Goal: Information Seeking & Learning: Learn about a topic

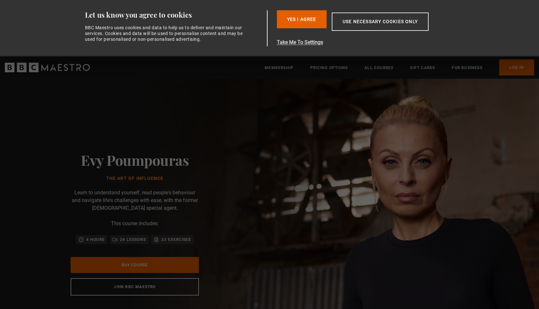
click at [296, 43] on button "Take Me To Settings" at bounding box center [368, 42] width 182 height 8
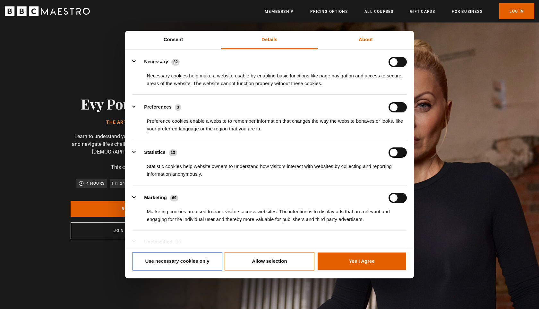
click at [361, 39] on link "About" at bounding box center [366, 40] width 96 height 18
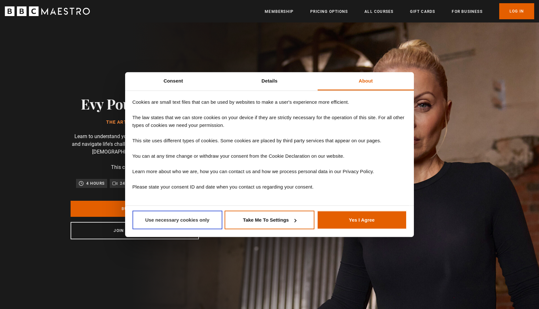
click at [198, 219] on button "Use necessary cookies only" at bounding box center [177, 219] width 90 height 19
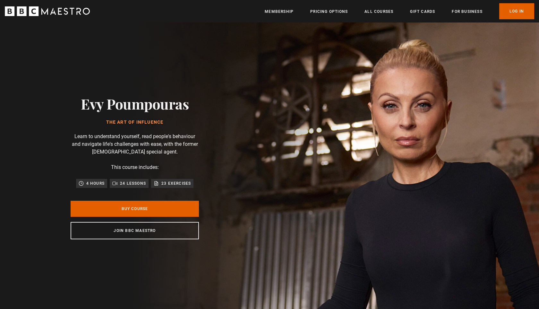
click at [121, 100] on h2 "Evy Poumpouras" at bounding box center [135, 103] width 108 height 16
copy div "Evy Poumpouras"
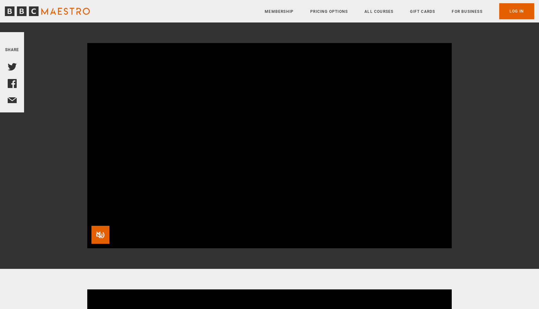
click at [102, 232] on span "Video Player" at bounding box center [100, 234] width 18 height 18
click at [373, 13] on link "All Courses" at bounding box center [378, 11] width 29 height 6
